Goal: Task Accomplishment & Management: Manage account settings

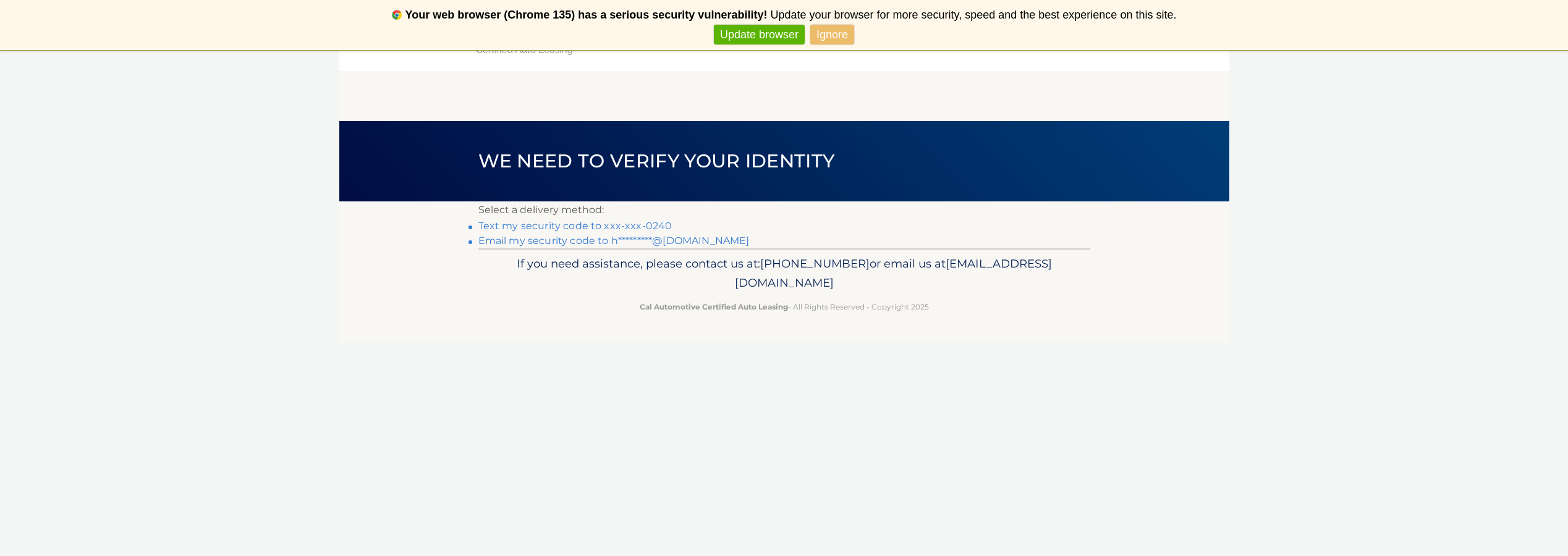
click at [628, 225] on link "Text my security code to xxx-xxx-0240" at bounding box center [575, 225] width 194 height 11
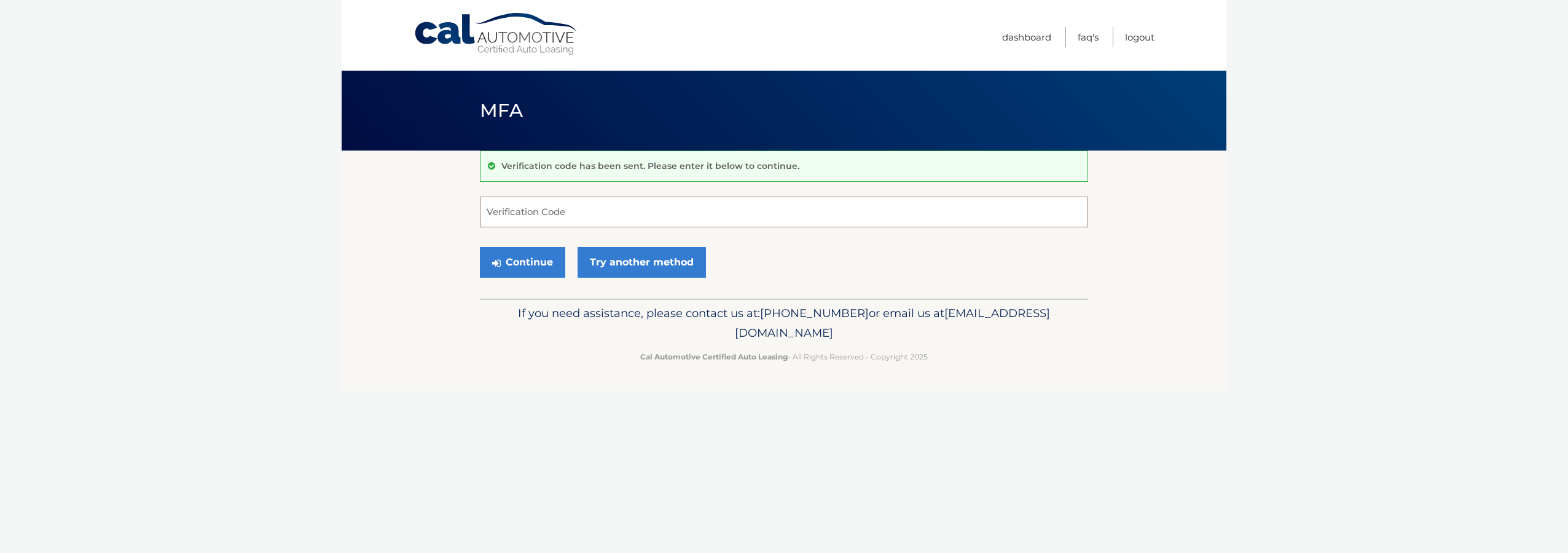
click at [604, 220] on input "Verification Code" at bounding box center [784, 212] width 609 height 31
type input "328049"
click at [524, 254] on button "Continue" at bounding box center [522, 262] width 85 height 31
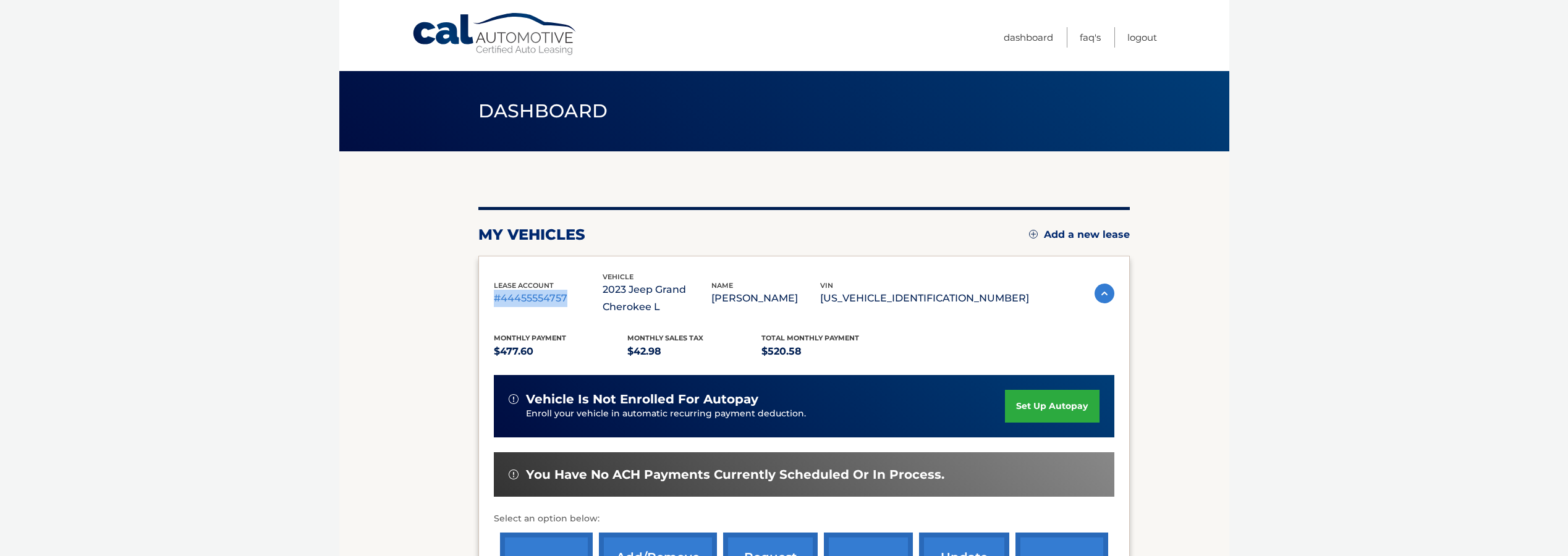
drag, startPoint x: 494, startPoint y: 300, endPoint x: 572, endPoint y: 300, distance: 78.0
click at [572, 300] on p "#44455554757" at bounding box center [548, 297] width 109 height 17
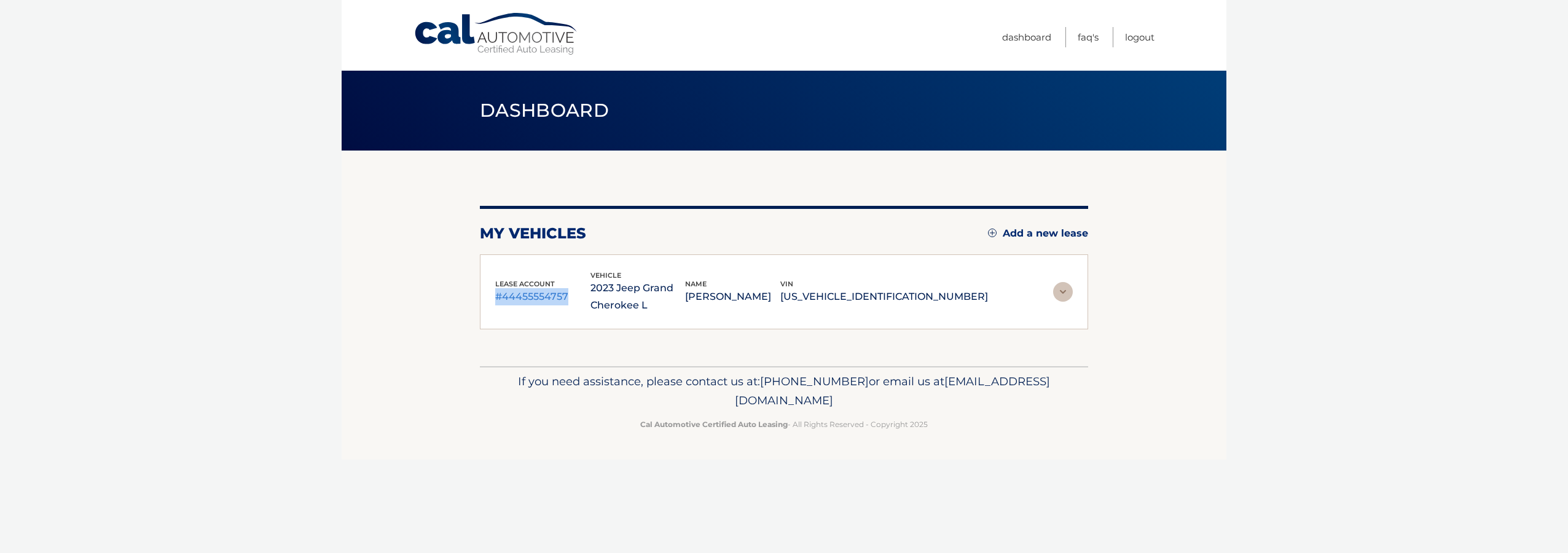
copy p "#44455554757"
click at [1069, 296] on img at bounding box center [1063, 292] width 19 height 19
